Goal: Task Accomplishment & Management: Use online tool/utility

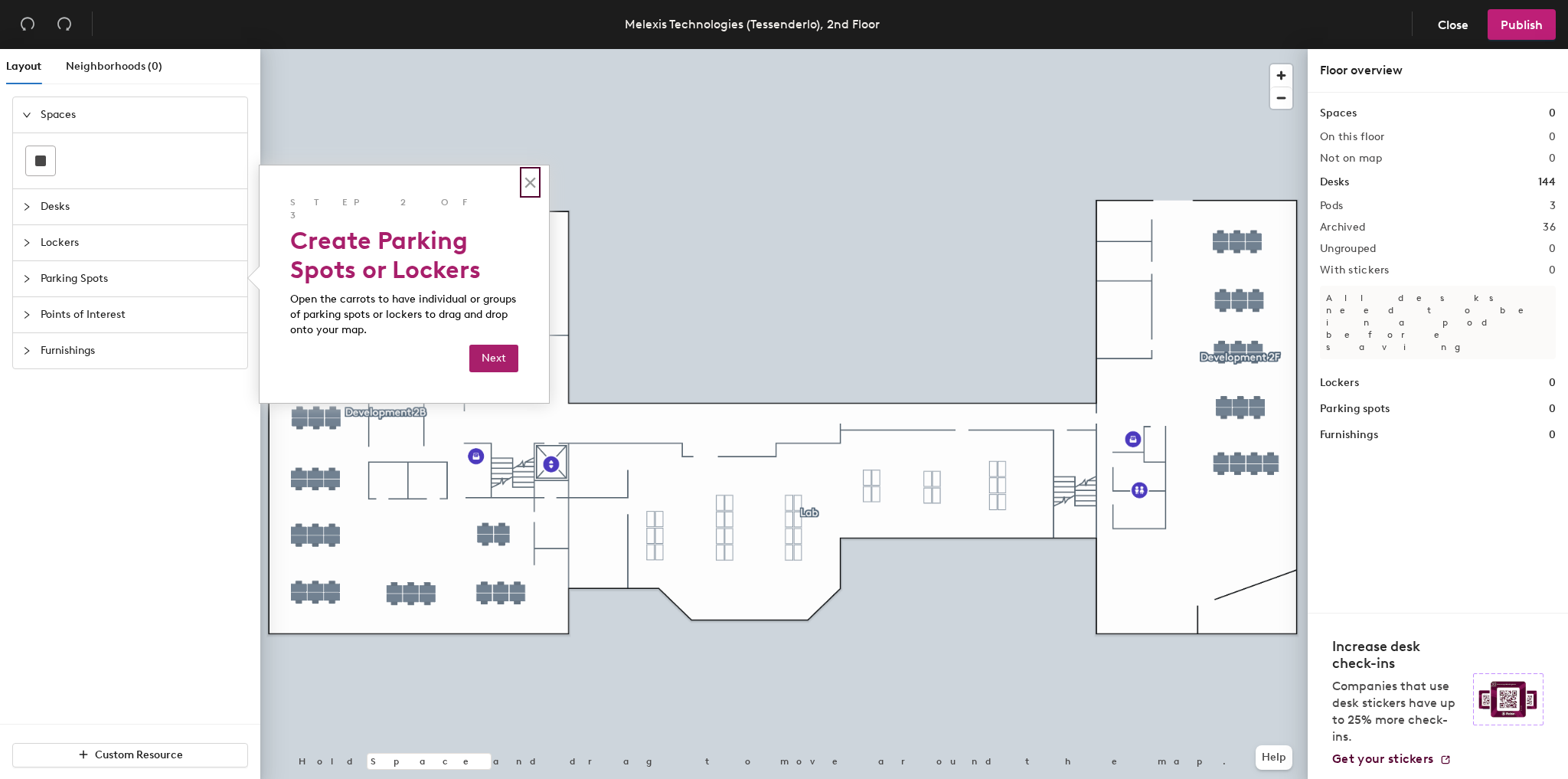
click at [532, 185] on button "×" at bounding box center [529, 182] width 14 height 24
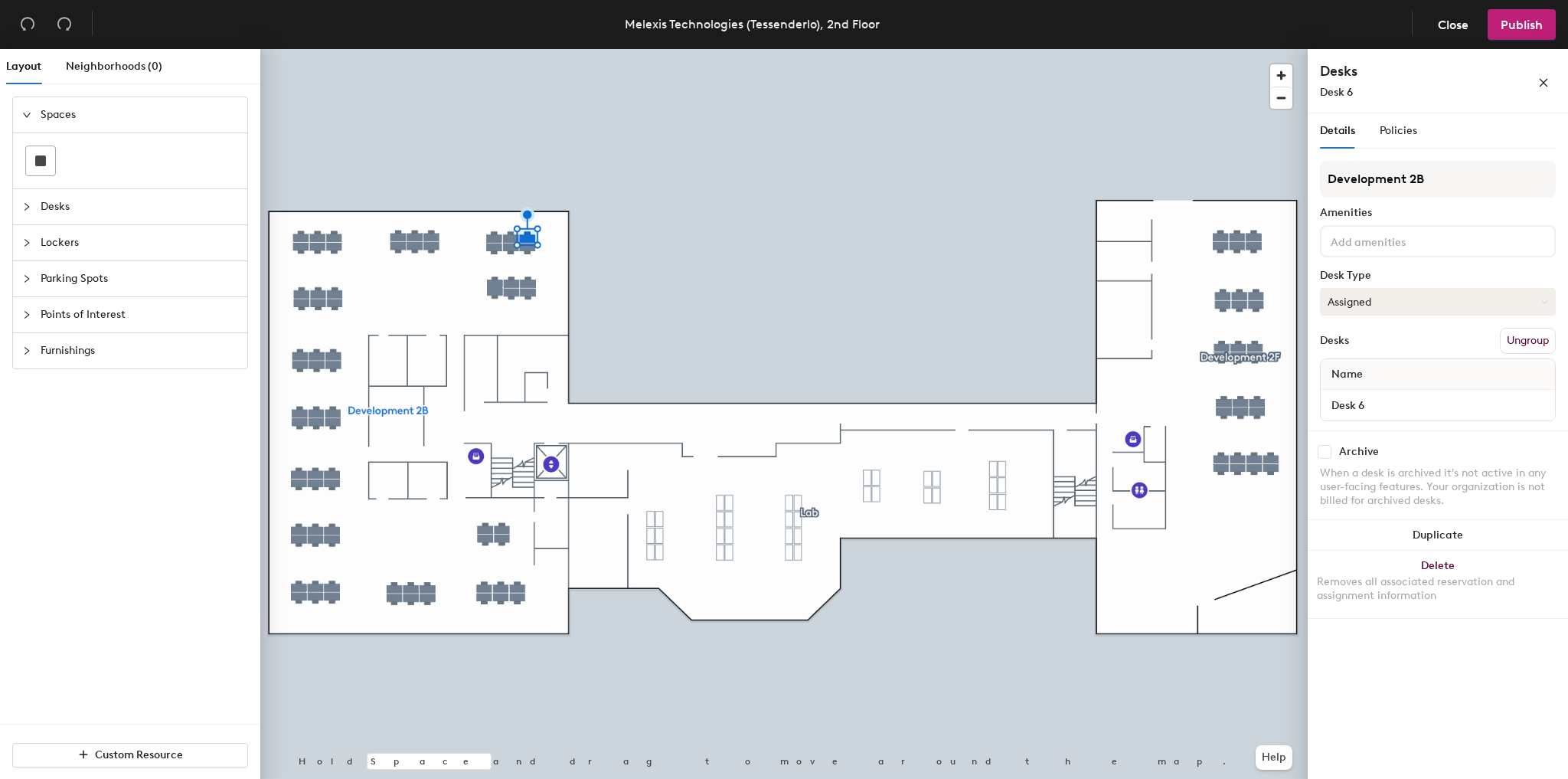
click at [1368, 296] on button "Assigned" at bounding box center [1438, 301] width 236 height 28
click at [396, 49] on div at bounding box center [784, 49] width 1047 height 0
click at [1451, 296] on button "Assigned" at bounding box center [1438, 301] width 236 height 28
click at [1370, 388] on div "Hoteled" at bounding box center [1398, 395] width 153 height 23
click at [1414, 328] on div "Desks Ungroup" at bounding box center [1438, 341] width 236 height 26
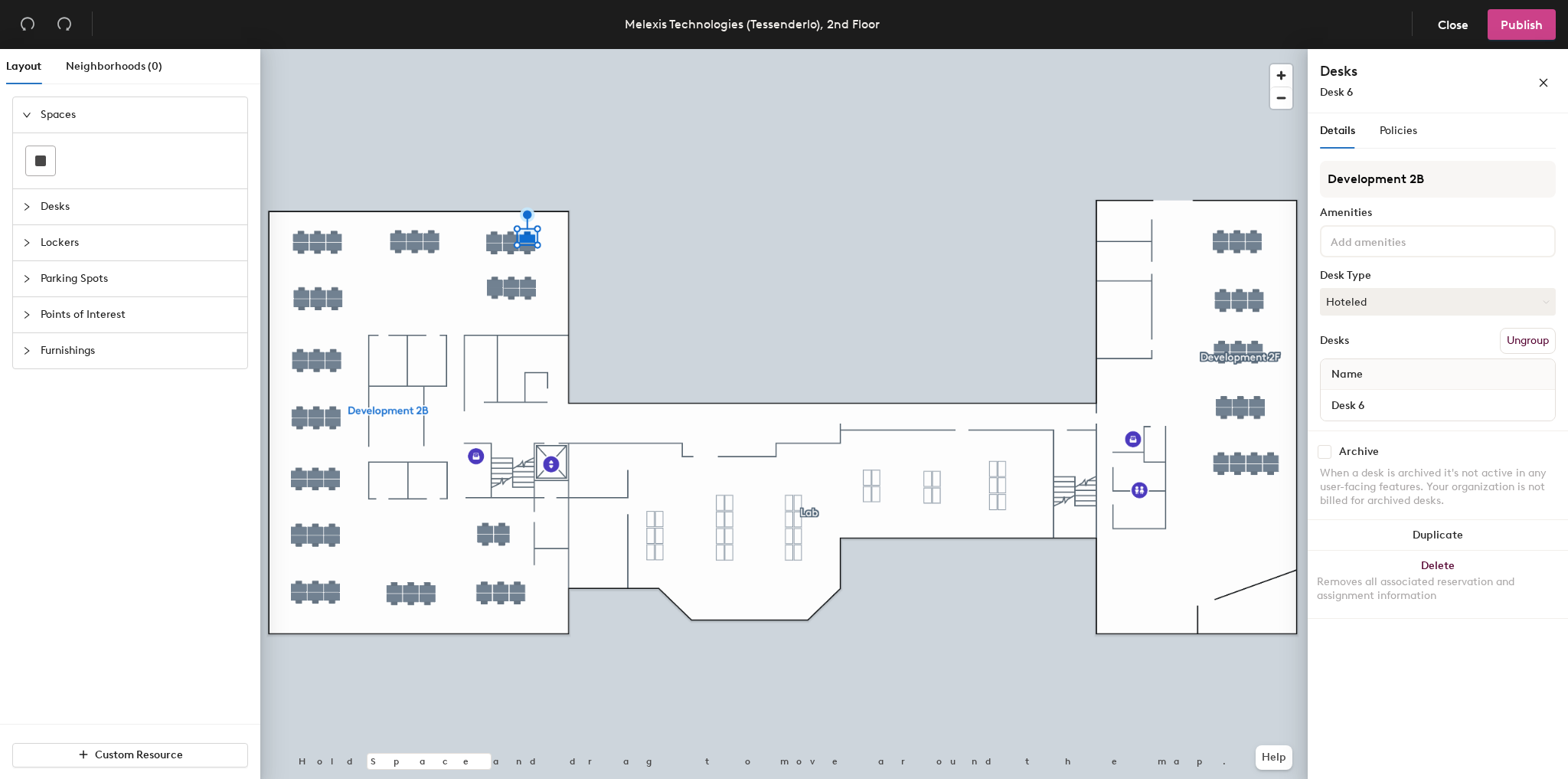
click at [1513, 35] on button "Publish" at bounding box center [1522, 24] width 68 height 30
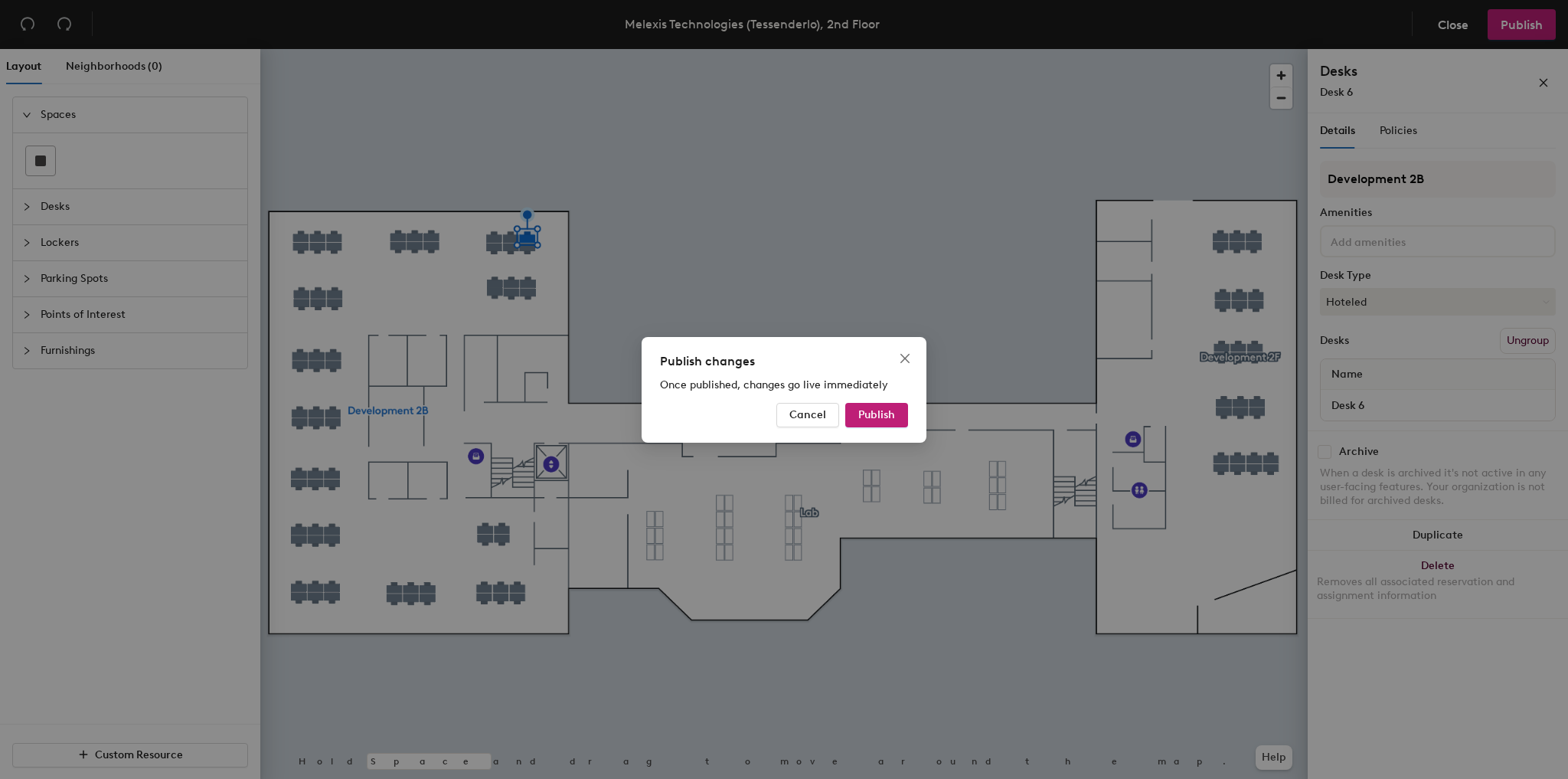
click at [883, 429] on div "Publish changes Once published, changes go live immediately Cancel Publish" at bounding box center [784, 390] width 285 height 105
click at [883, 417] on span "Publish" at bounding box center [877, 414] width 37 height 13
